Goal: Information Seeking & Learning: Learn about a topic

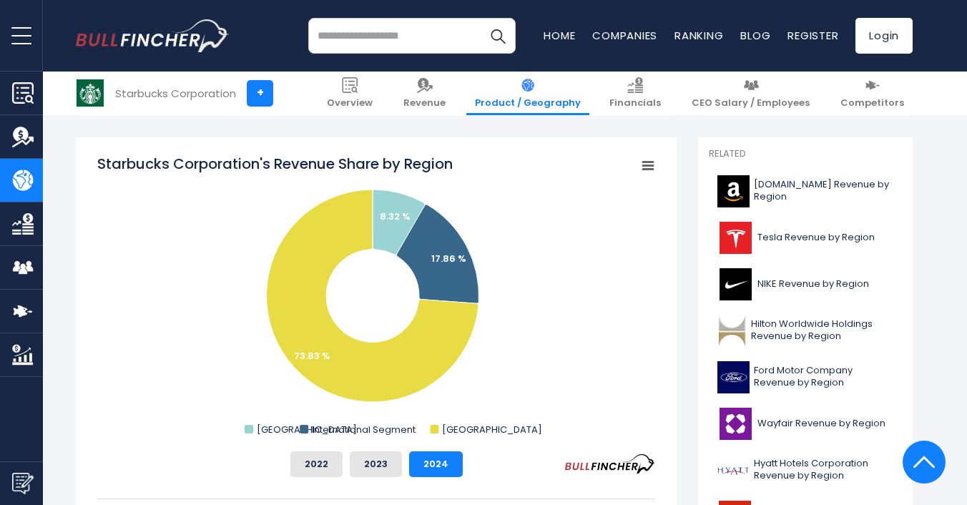
click at [381, 466] on button "2023" at bounding box center [376, 464] width 52 height 26
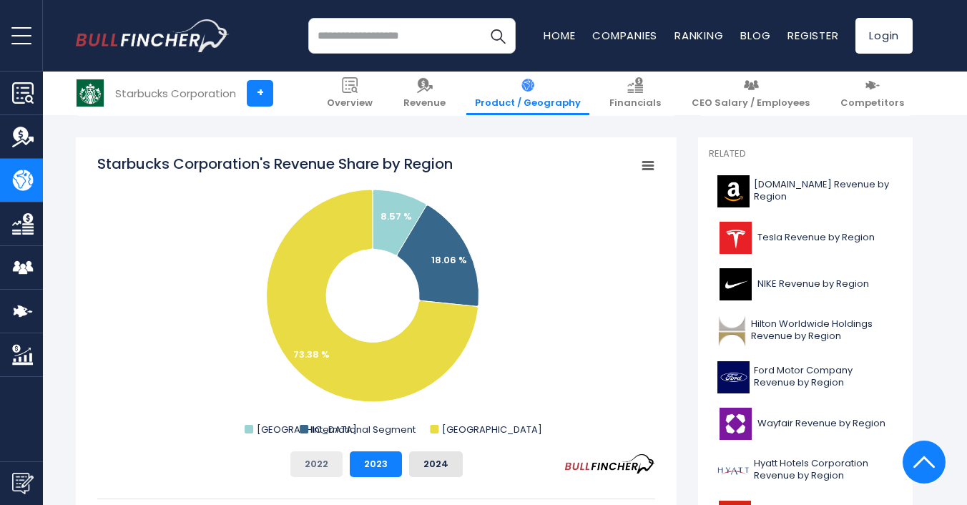
click at [321, 464] on button "2022" at bounding box center [316, 464] width 52 height 26
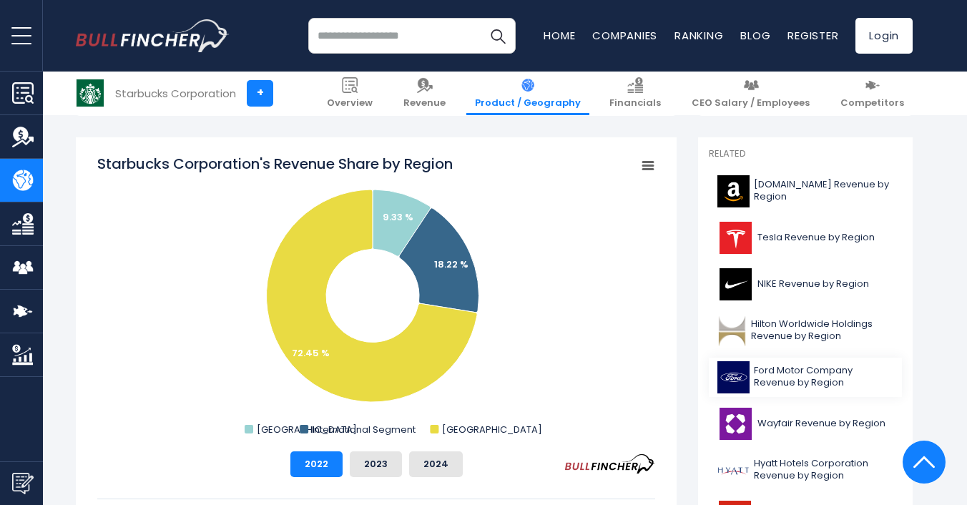
scroll to position [408, 0]
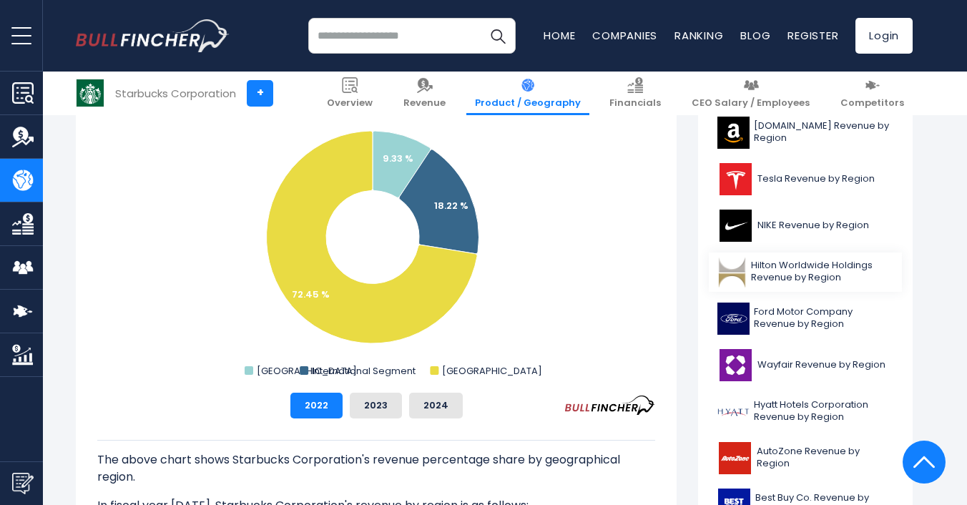
click at [840, 280] on span "Hilton Worldwide Holdings Revenue by Region" at bounding box center [822, 272] width 142 height 24
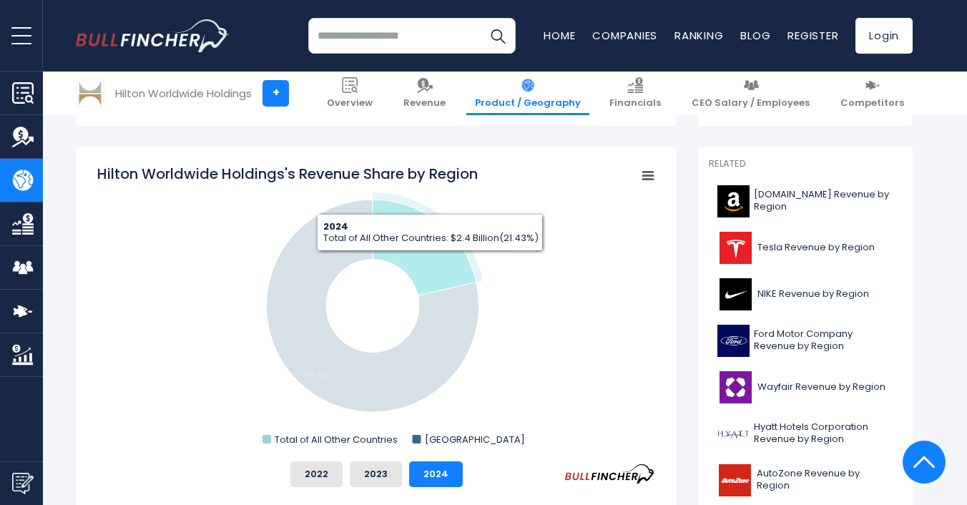
scroll to position [333, 0]
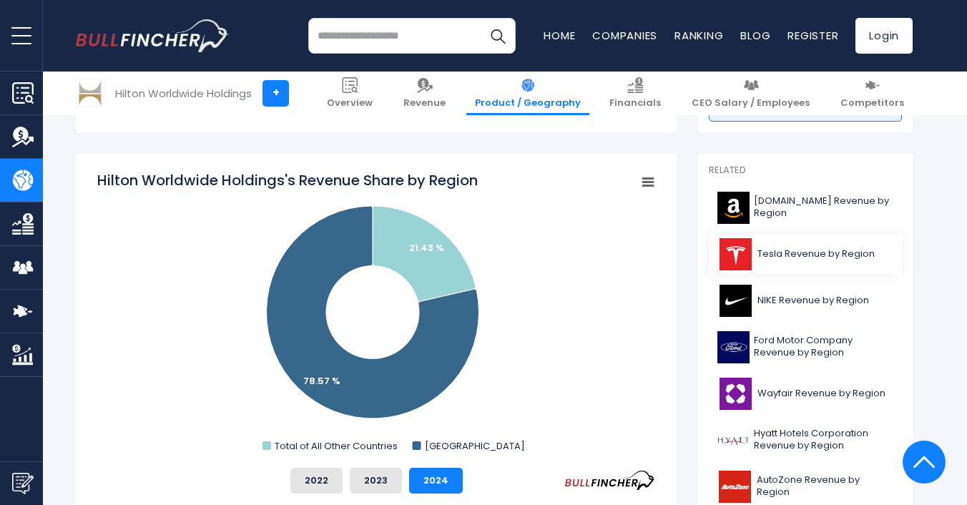
click at [792, 255] on span "Tesla Revenue by Region" at bounding box center [816, 254] width 117 height 12
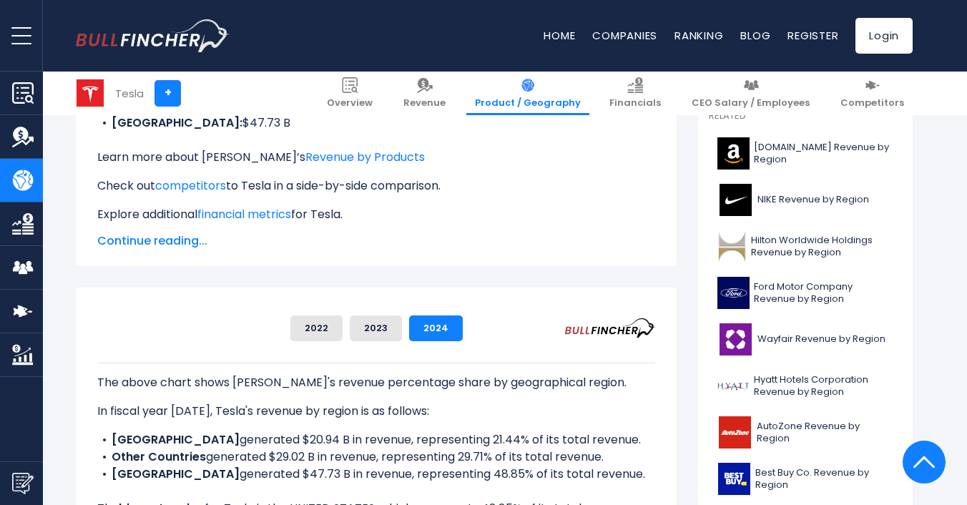
scroll to position [310, 0]
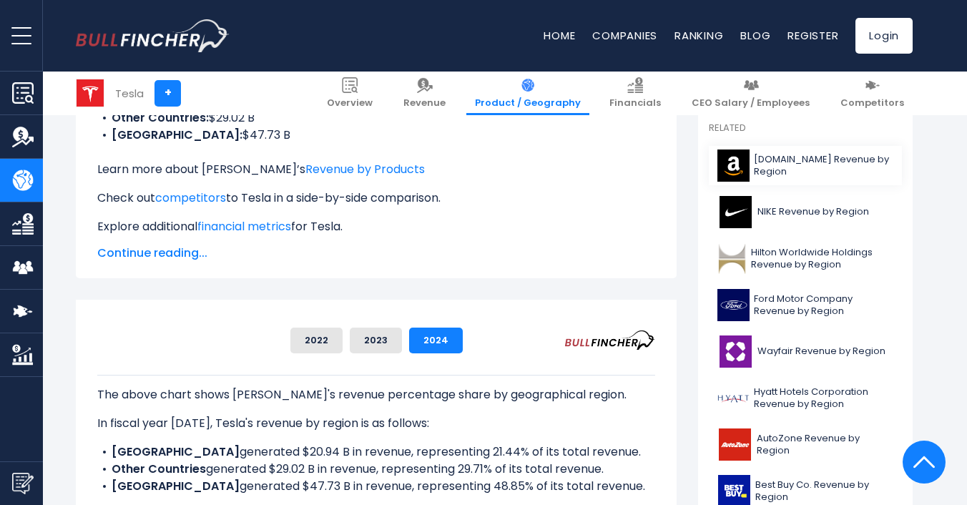
click at [767, 176] on span "[DOMAIN_NAME] Revenue by Region" at bounding box center [823, 166] width 139 height 24
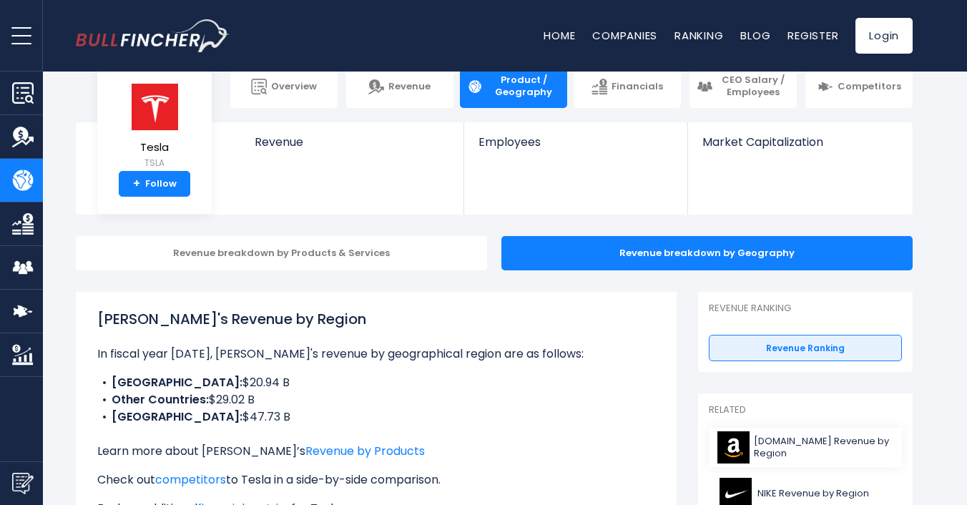
scroll to position [0, 0]
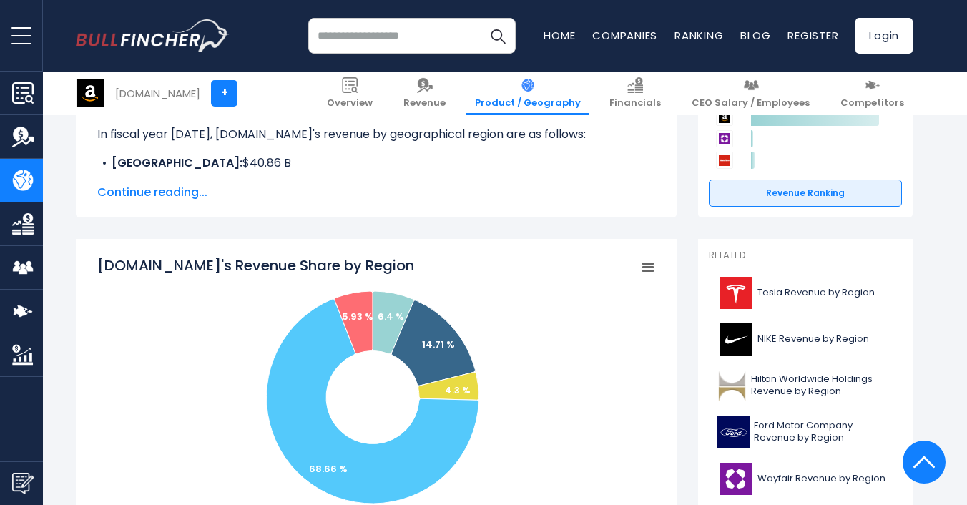
scroll to position [250, 0]
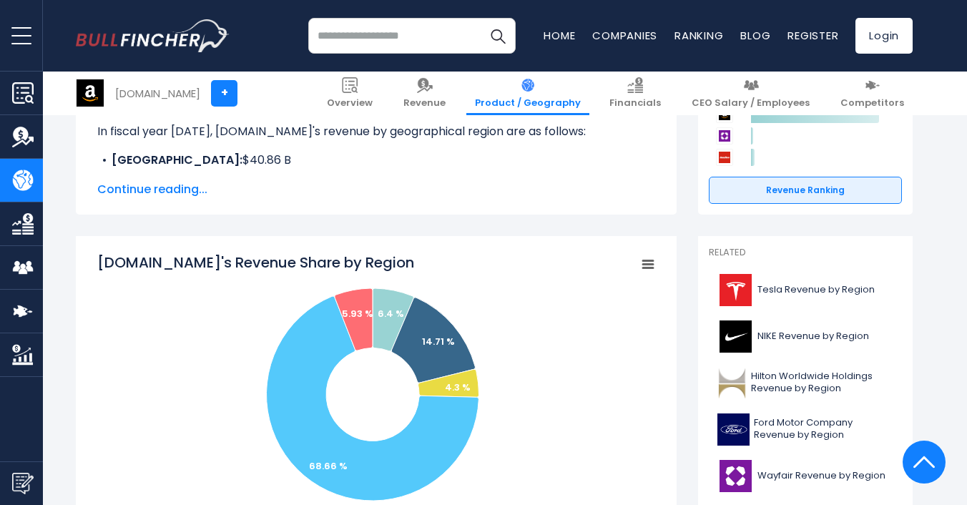
click at [582, 376] on rect "Amazon.com's Revenue Share by Region" at bounding box center [376, 396] width 558 height 286
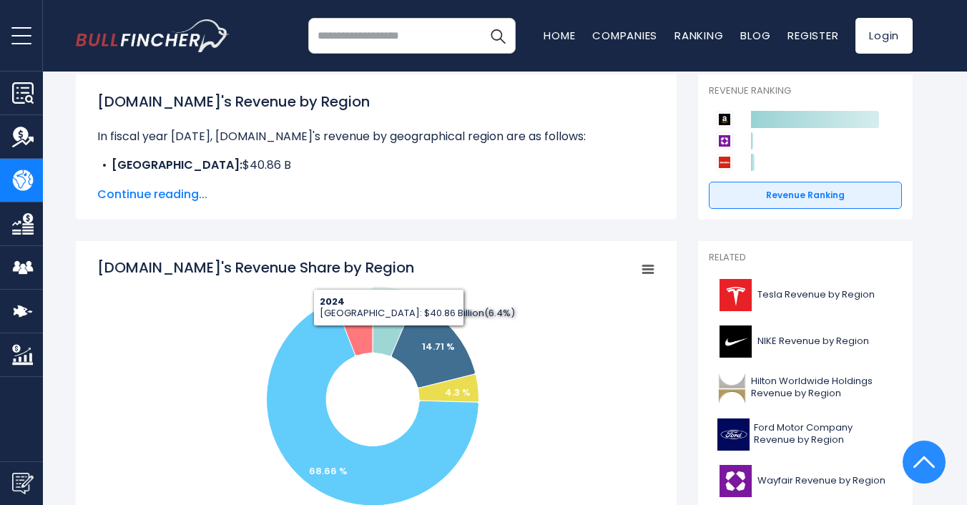
scroll to position [0, 0]
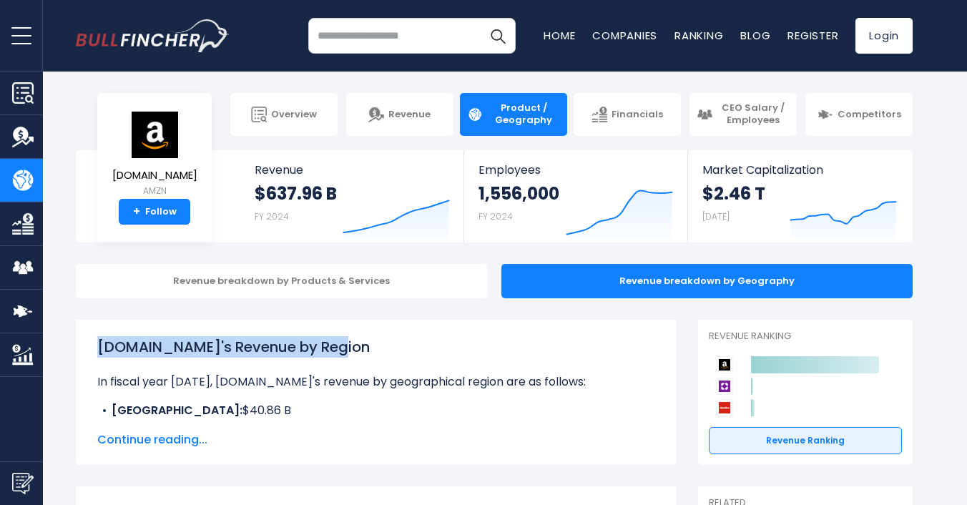
drag, startPoint x: 355, startPoint y: 345, endPoint x: 70, endPoint y: 350, distance: 284.7
copy h1 "Amazon.com's Revenue by Region"
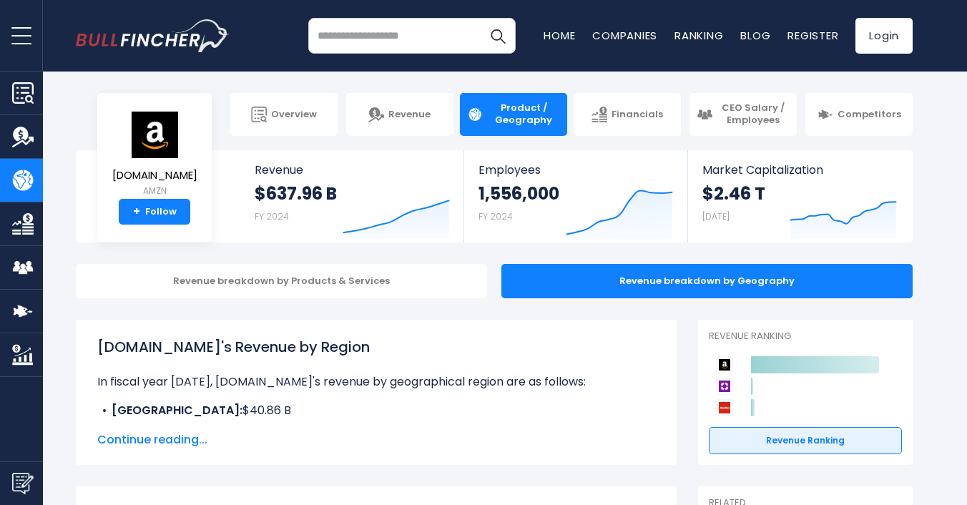
click at [393, 358] on div "Amazon.com's Revenue by Region In fiscal year 2024, Amazon.com's revenue by geo…" at bounding box center [376, 379] width 558 height 86
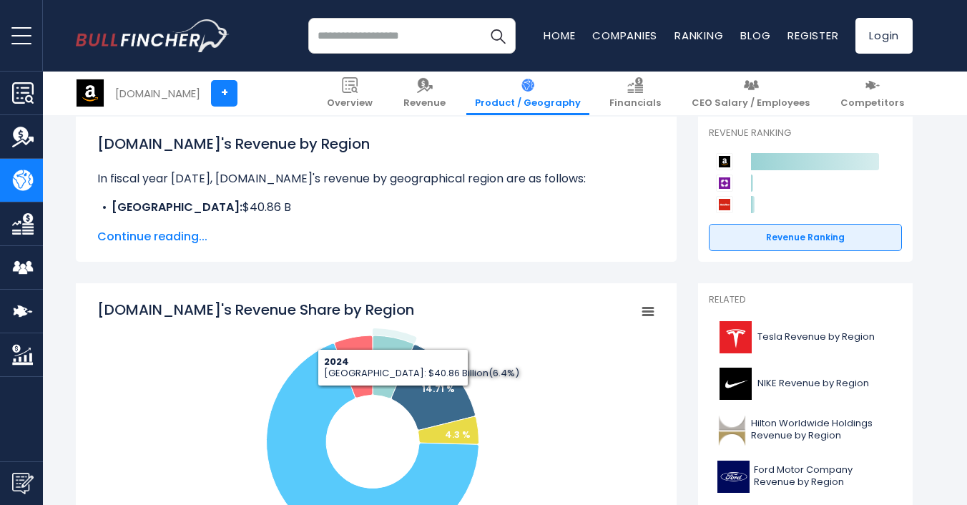
scroll to position [232, 0]
